Goal: Transaction & Acquisition: Obtain resource

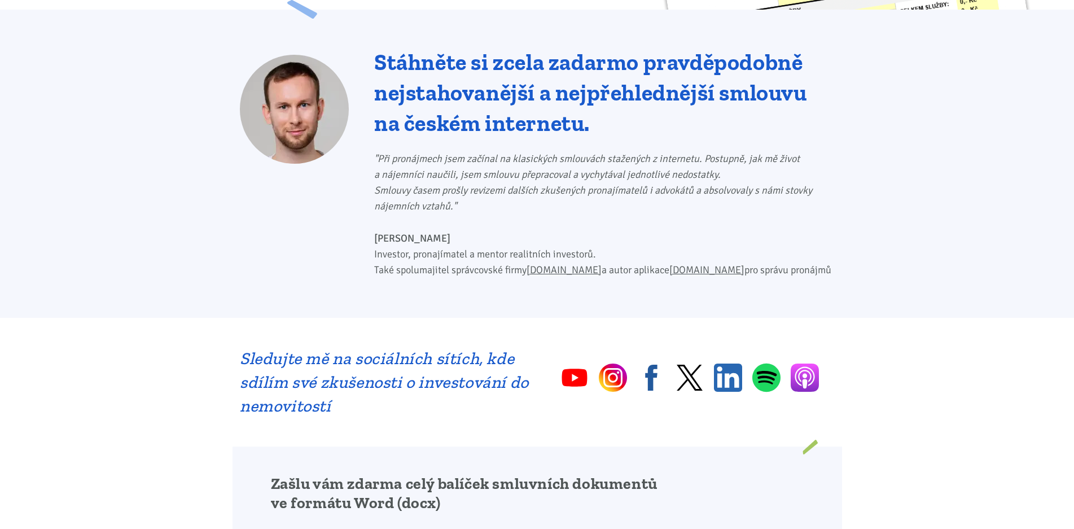
scroll to position [564, 0]
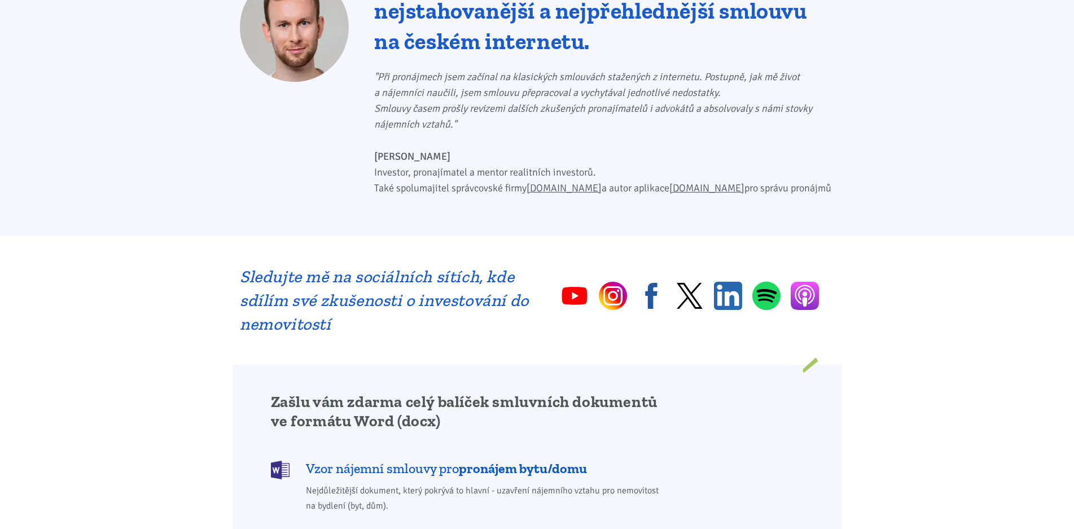
click at [435, 459] on span "Vzor nájemní smlouvy pro pronájem bytu/domu" at bounding box center [446, 468] width 281 height 18
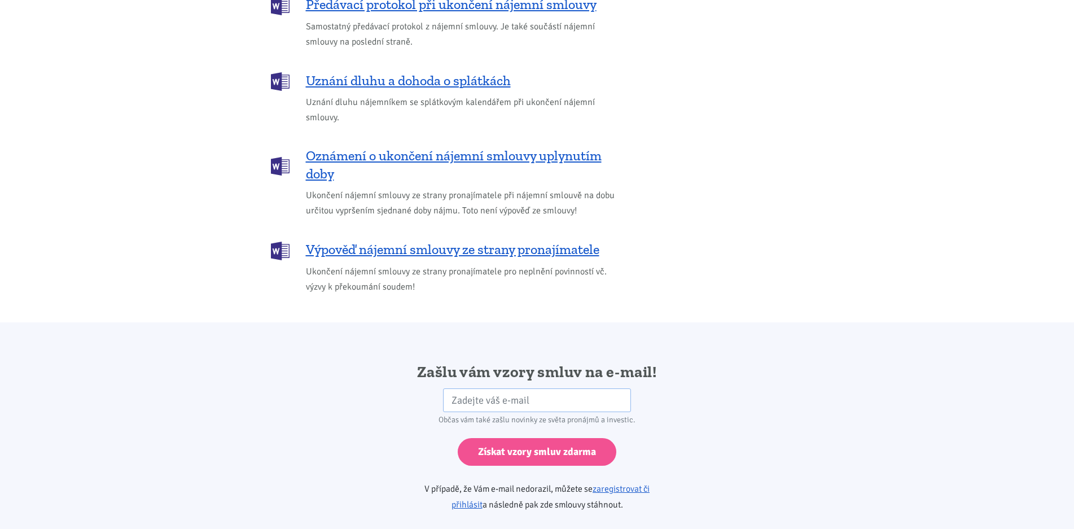
scroll to position [1884, 0]
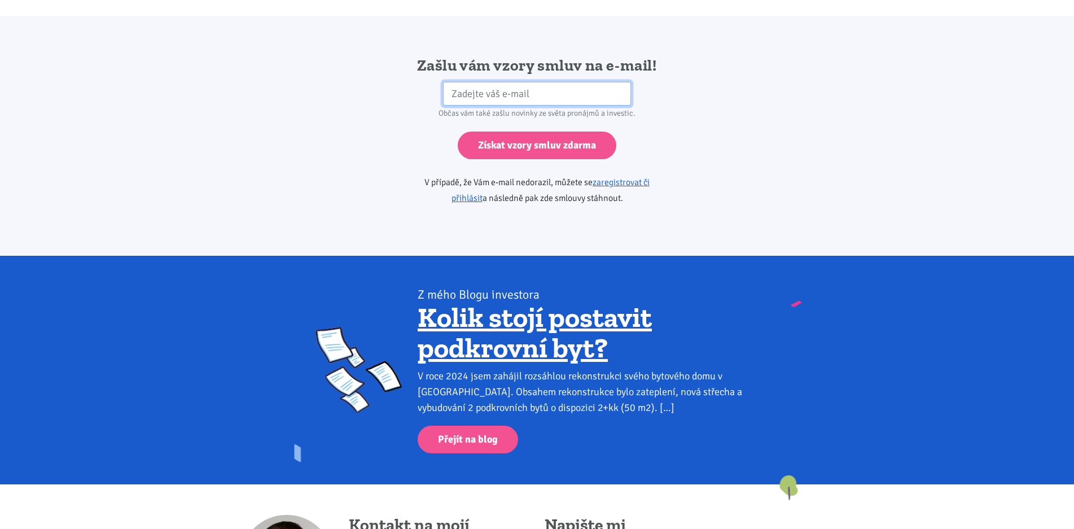
click at [534, 82] on input "email" at bounding box center [537, 94] width 188 height 24
type input "[EMAIL_ADDRESS][DOMAIN_NAME]"
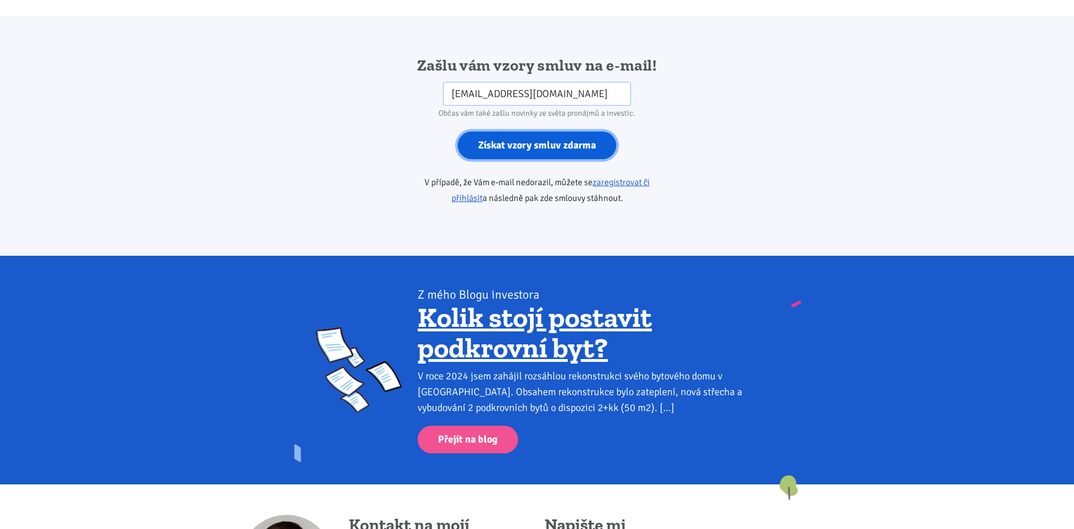
click at [492, 131] on input "Získat vzory smluv zdarma" at bounding box center [537, 145] width 159 height 28
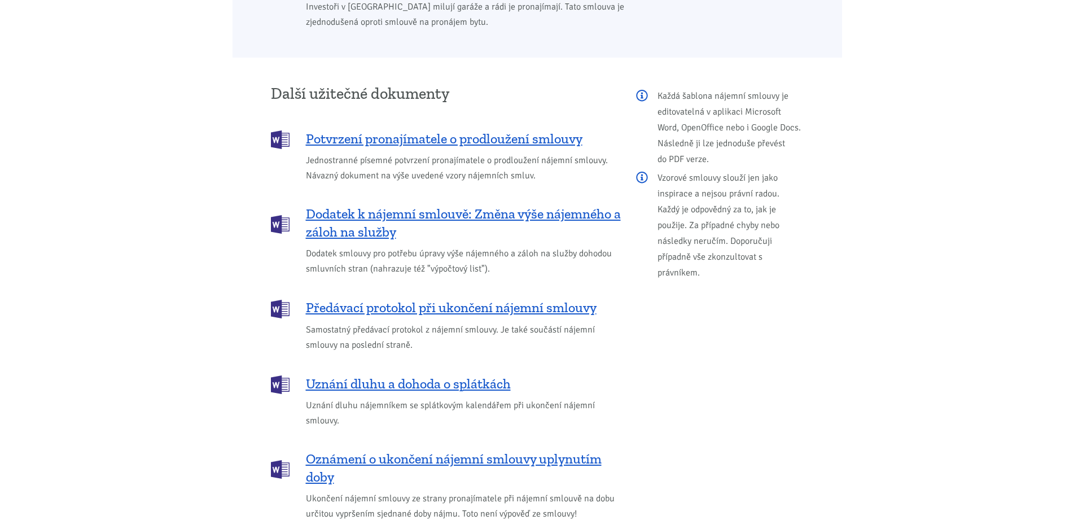
scroll to position [1264, 0]
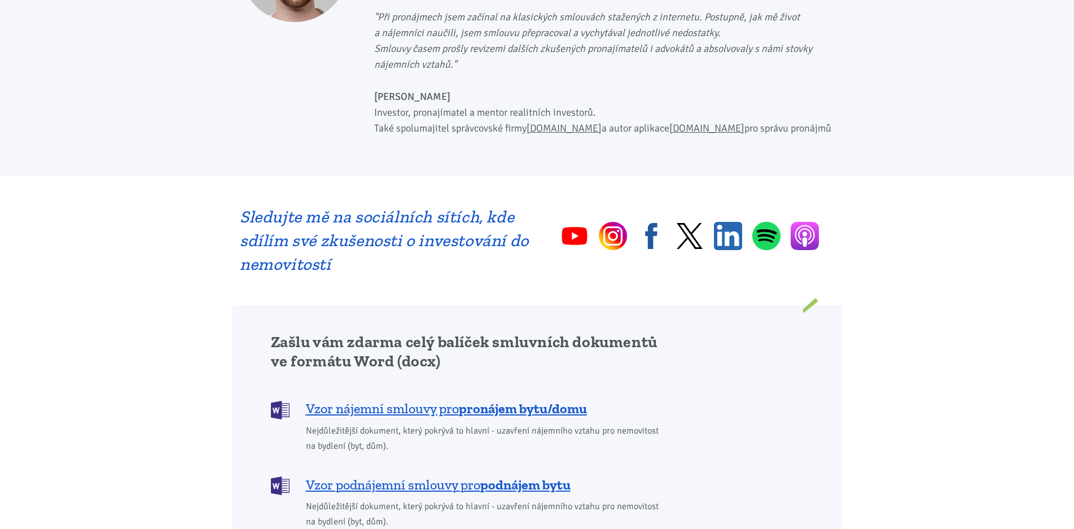
scroll to position [564, 0]
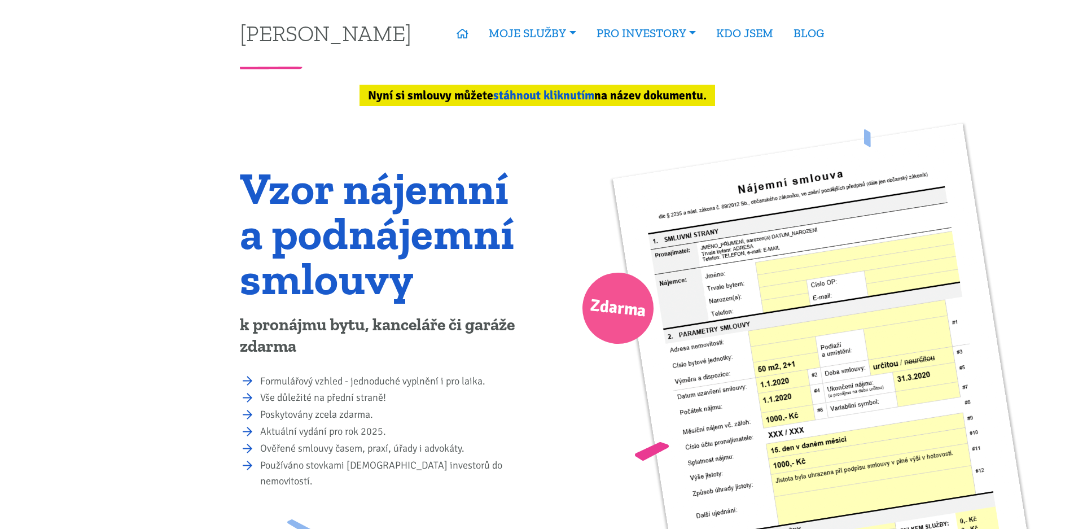
click at [514, 94] on link "stáhnout kliknutím" at bounding box center [543, 95] width 101 height 15
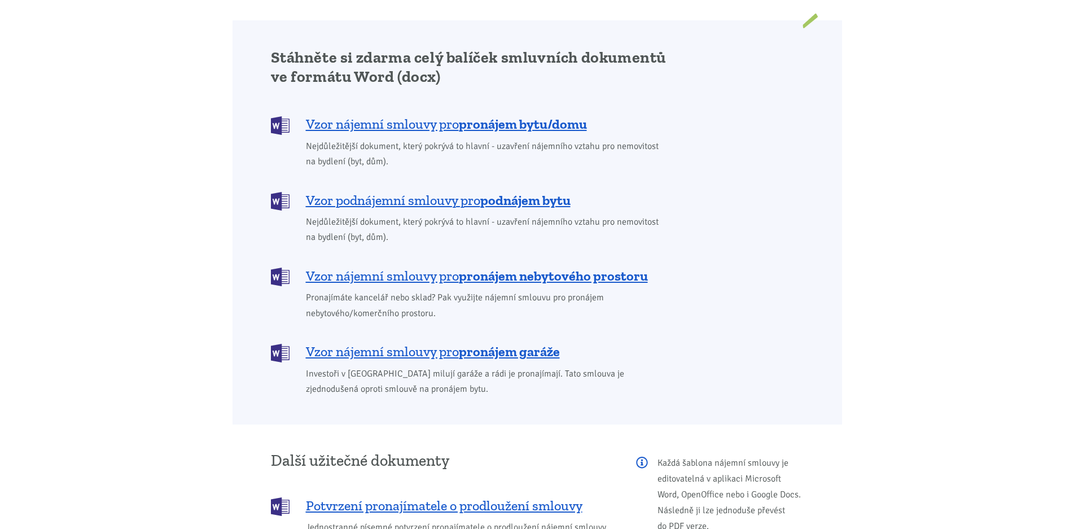
scroll to position [949, 0]
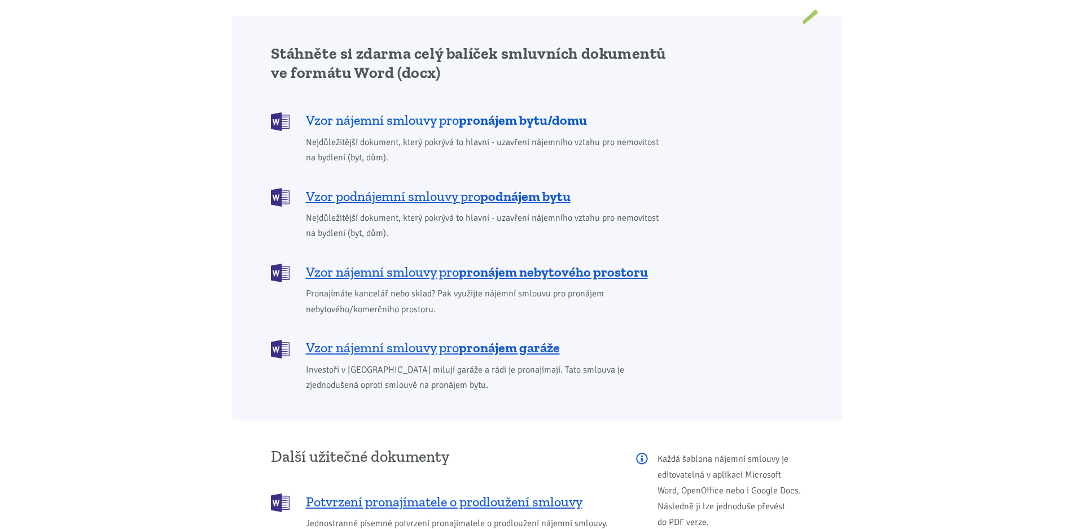
click at [441, 111] on span "Vzor nájemní smlouvy pro pronájem bytu/domu" at bounding box center [446, 120] width 281 height 18
